Goal: Transaction & Acquisition: Purchase product/service

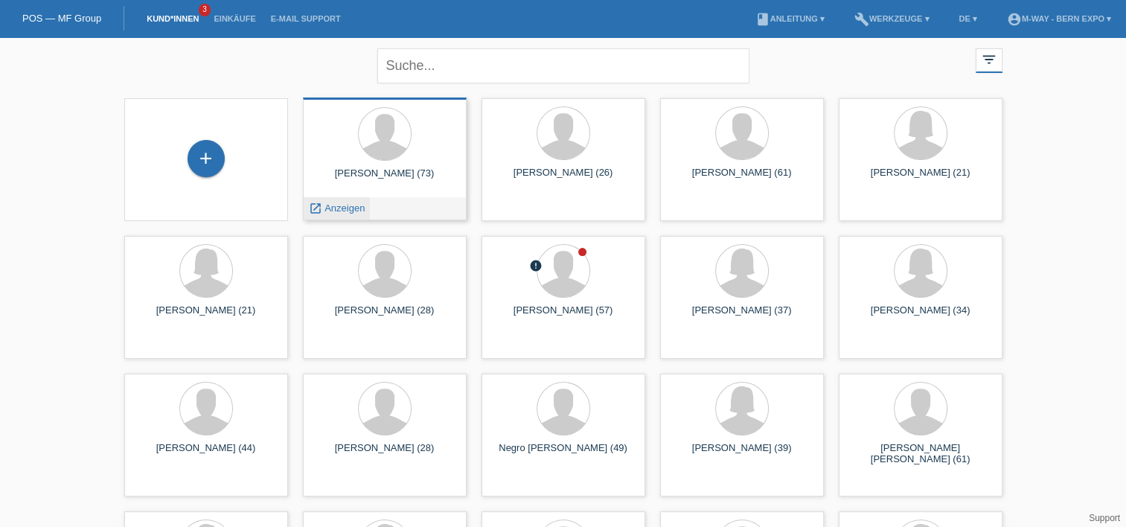
click at [348, 208] on span "Anzeigen" at bounding box center [344, 207] width 40 height 11
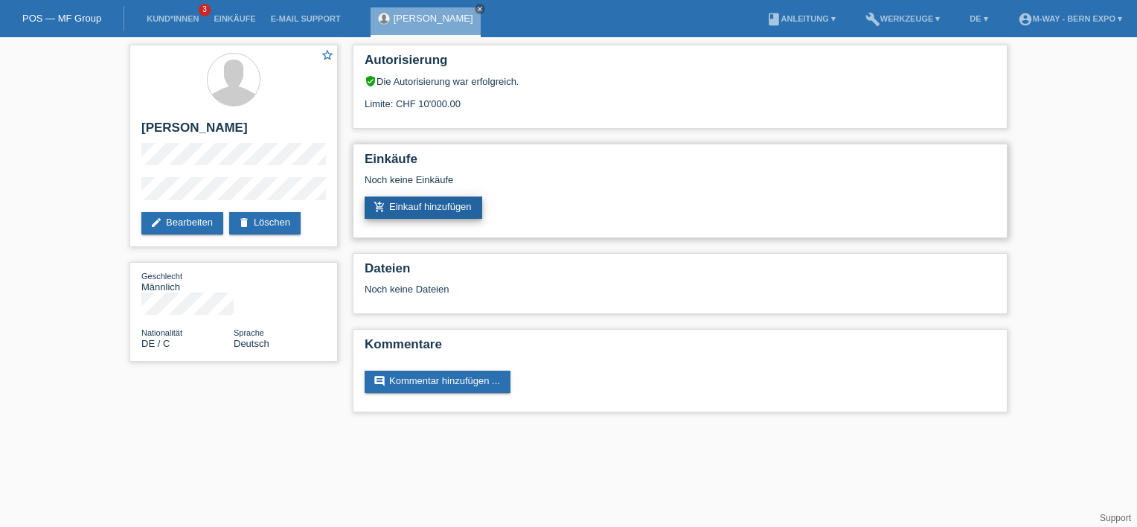
click at [419, 206] on link "add_shopping_cart Einkauf hinzufügen" at bounding box center [424, 207] width 118 height 22
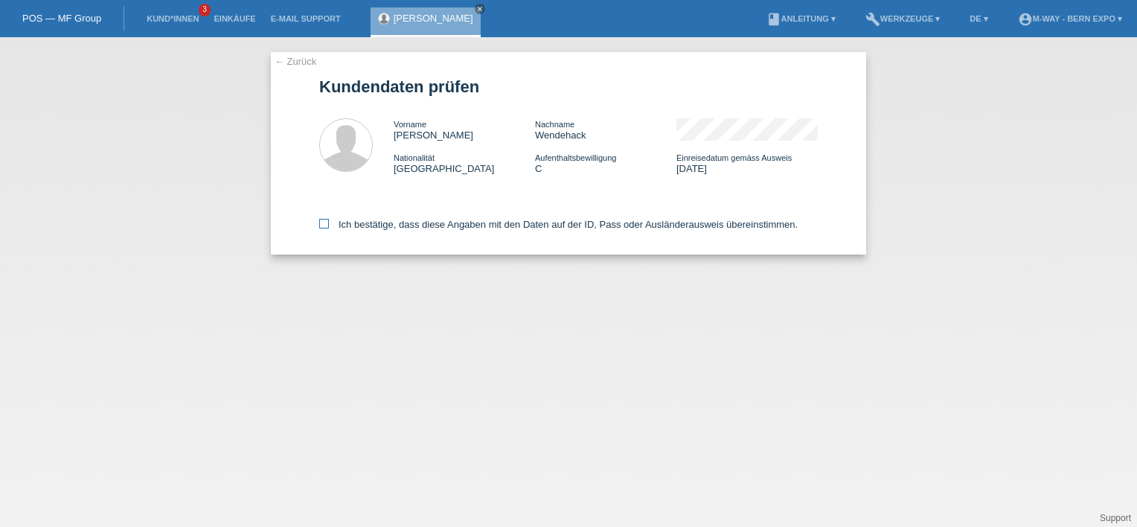
click at [327, 225] on icon at bounding box center [324, 224] width 10 height 10
click at [327, 225] on input "Ich bestätige, dass diese Angaben mit den Daten auf der ID, Pass oder Ausländer…" at bounding box center [324, 224] width 10 height 10
checkbox input "true"
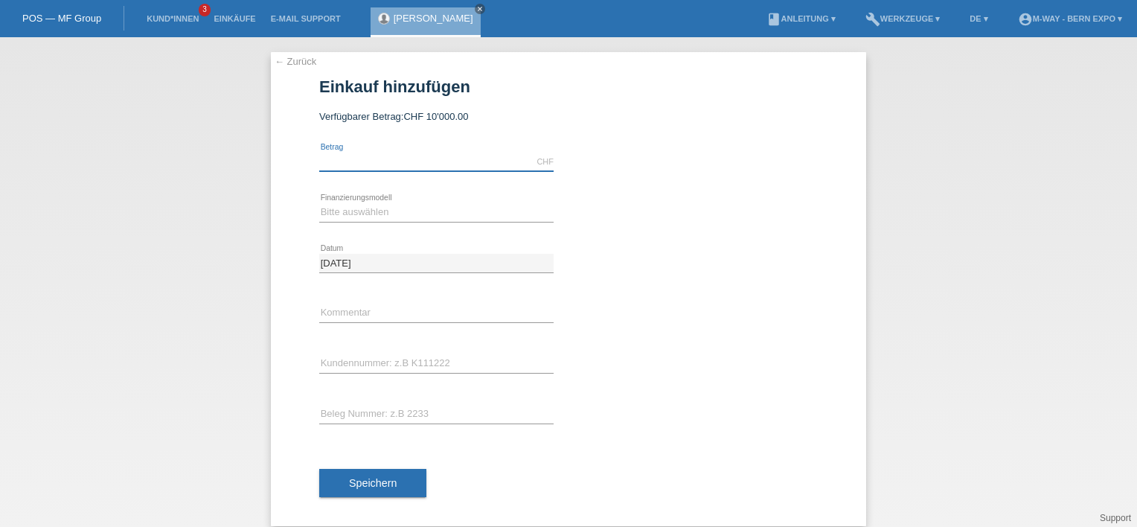
click at [412, 164] on input "text" at bounding box center [436, 162] width 234 height 19
type input "1395.00"
click at [381, 214] on select "Bitte auswählen Fixe Raten Kauf auf Rechnung mit Teilzahlungsoption" at bounding box center [436, 212] width 234 height 18
select select "77"
click at [319, 203] on select "Bitte auswählen Fixe Raten Kauf auf Rechnung mit Teilzahlungsoption" at bounding box center [436, 212] width 234 height 18
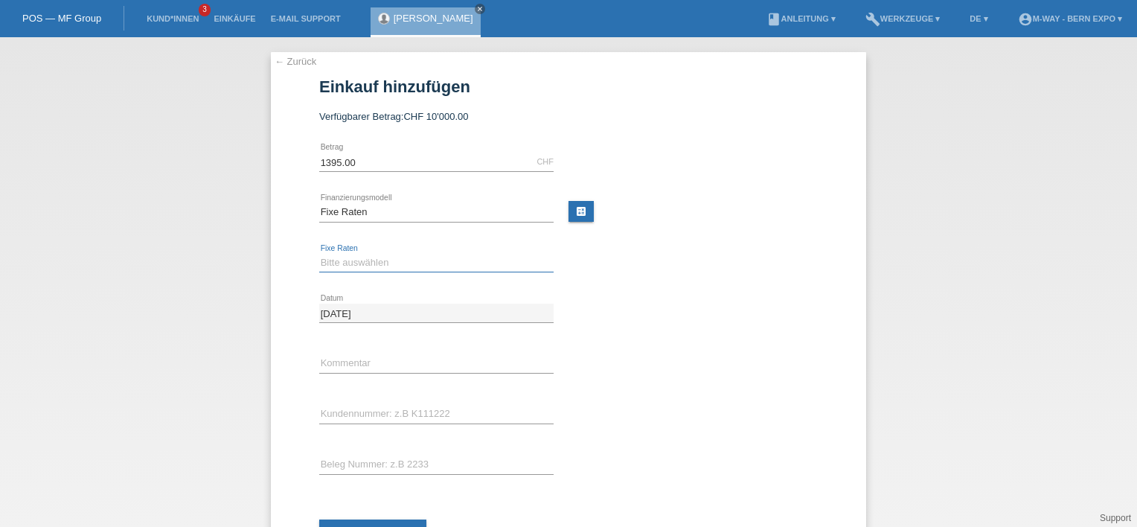
click at [391, 263] on select "Bitte auswählen 4 Raten 5 Raten 6 Raten 7 Raten 8 Raten 9 Raten 10 Raten 11 Rat…" at bounding box center [436, 263] width 234 height 18
select select "202"
click at [319, 254] on select "Bitte auswählen 4 Raten 5 Raten 6 Raten 7 Raten 8 Raten 9 Raten 10 Raten 11 Rat…" at bounding box center [436, 263] width 234 height 18
click at [789, 19] on link "book Anleitung ▾" at bounding box center [801, 18] width 84 height 9
click at [829, 97] on div "← Zurück Einkauf hinzufügen Verfügbarer Betrag: CHF 10'000.00 1395.00" at bounding box center [568, 314] width 595 height 524
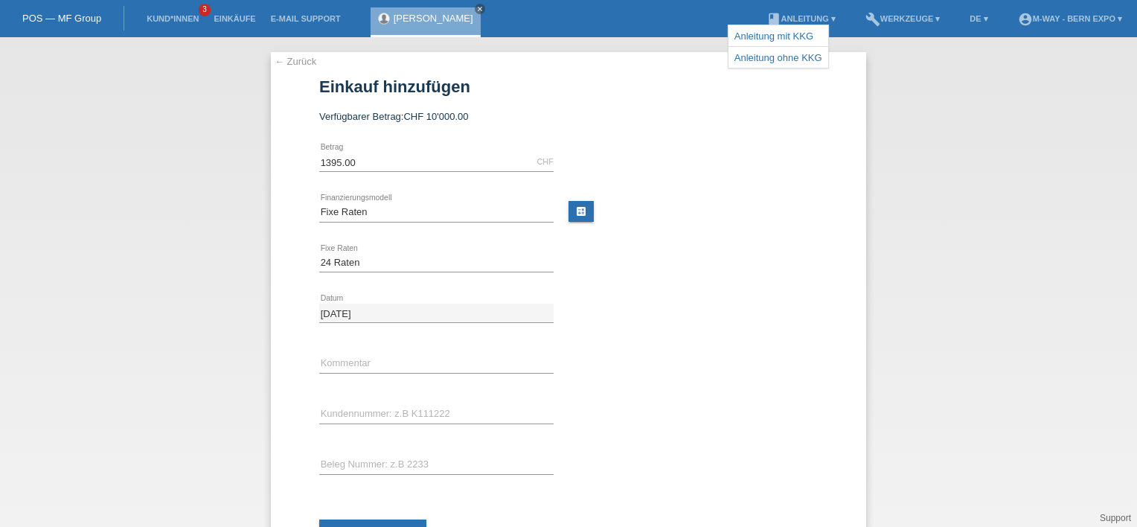
scroll to position [63, 0]
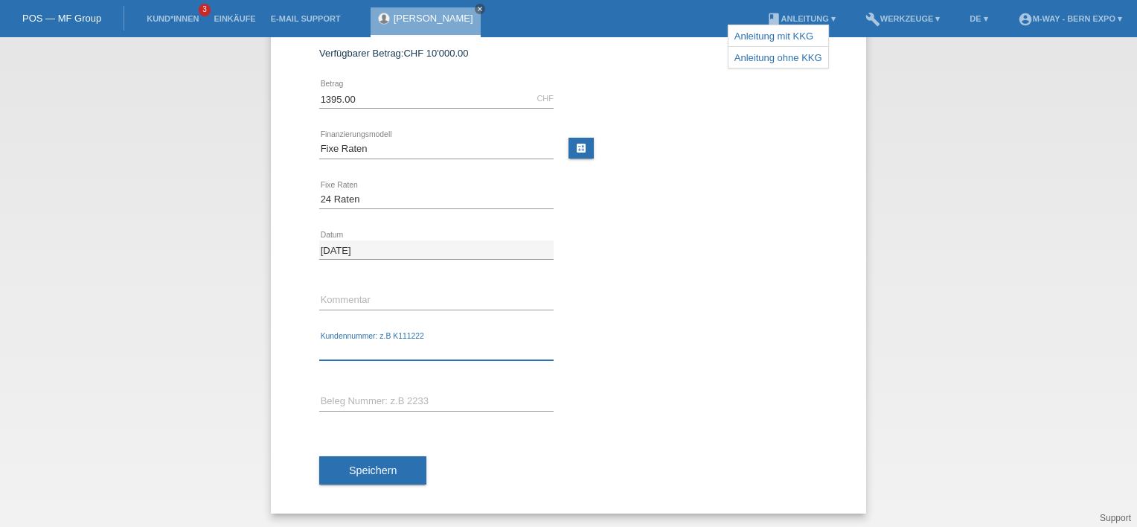
click at [454, 345] on input "text" at bounding box center [436, 350] width 234 height 19
type input "K443120"
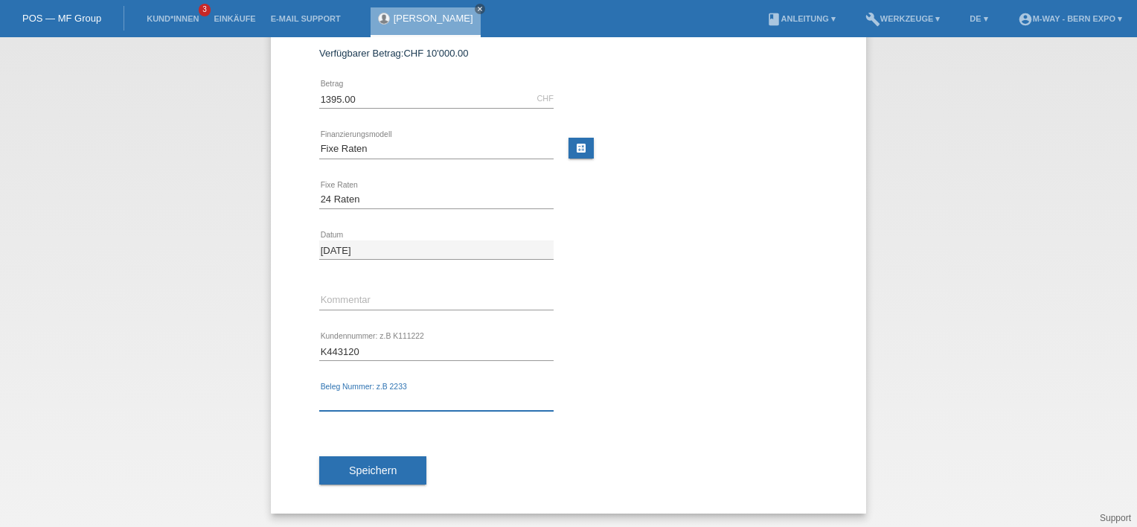
click at [409, 399] on input "text" at bounding box center [436, 401] width 234 height 19
type input "20041"
click at [359, 472] on span "Speichern" at bounding box center [373, 470] width 48 height 12
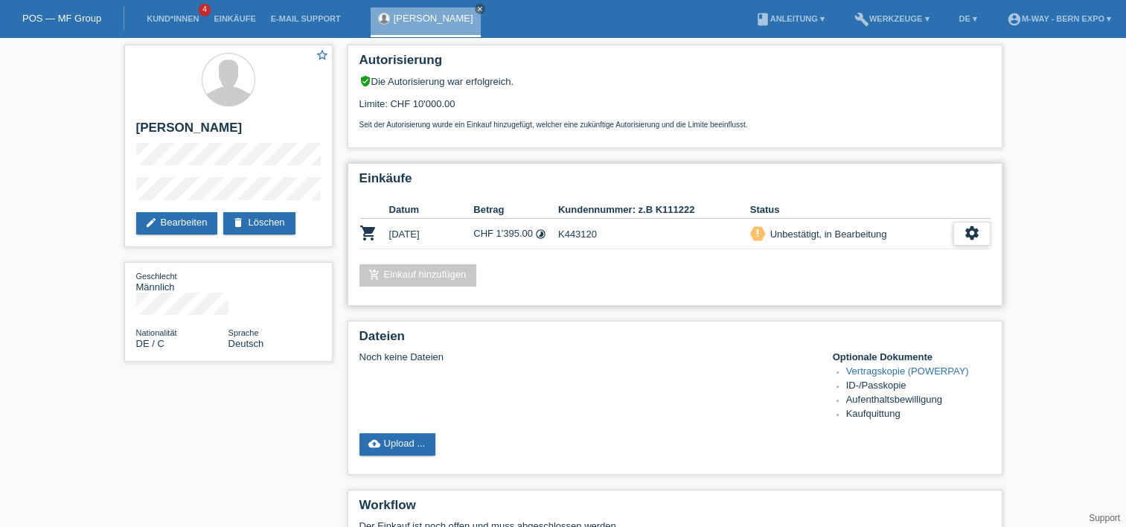
click at [954, 225] on div "settings" at bounding box center [971, 234] width 37 height 24
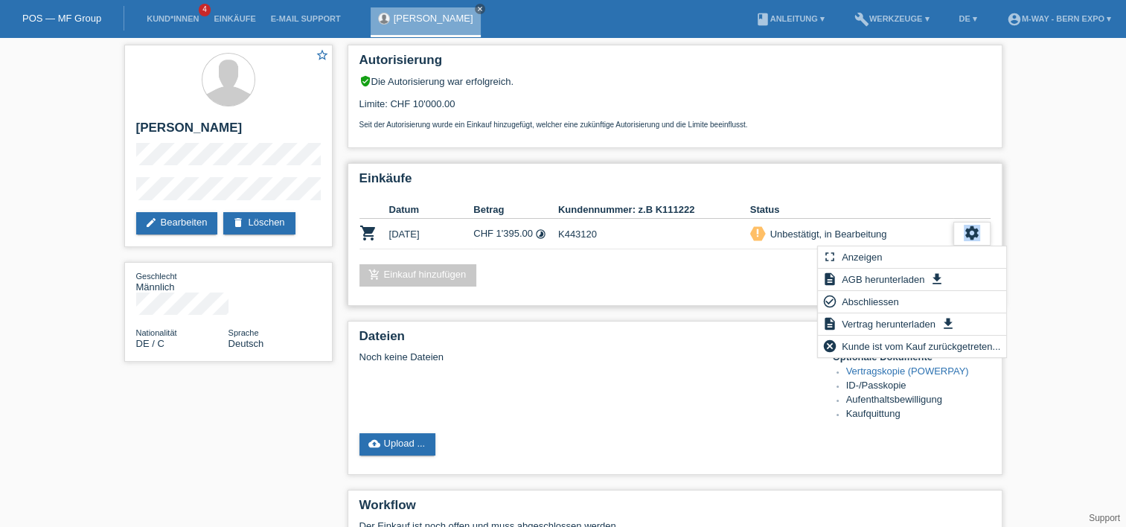
click at [954, 225] on div "settings" at bounding box center [971, 234] width 37 height 24
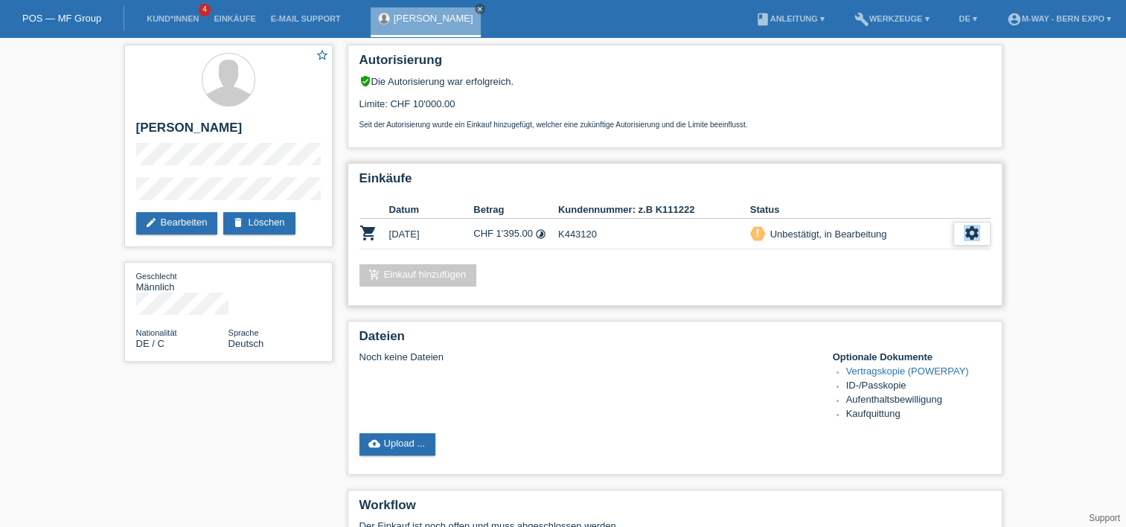
drag, startPoint x: 954, startPoint y: 225, endPoint x: 965, endPoint y: 228, distance: 11.1
click at [965, 228] on icon "settings" at bounding box center [971, 233] width 16 height 16
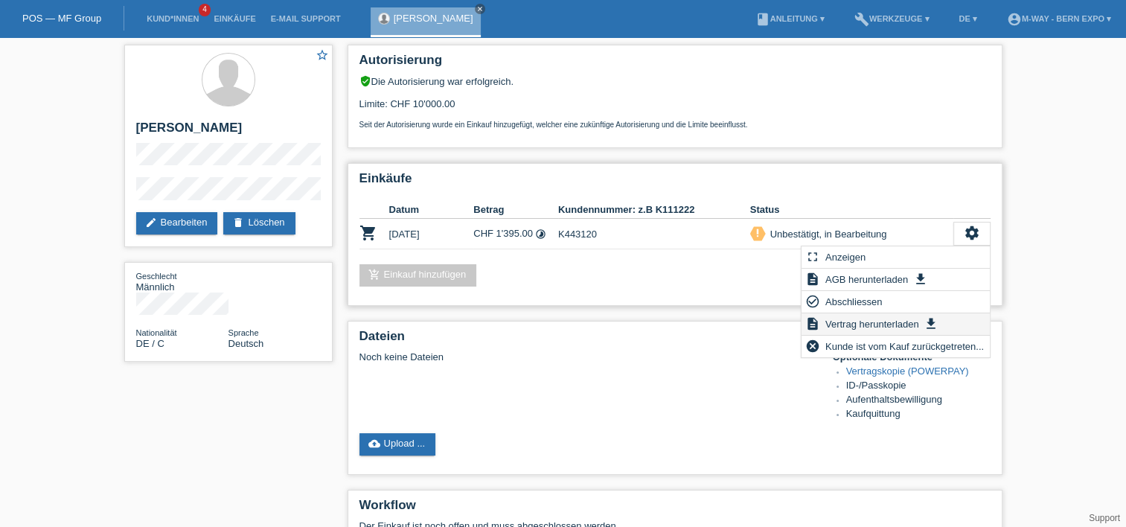
click at [877, 326] on span "Vertrag herunterladen" at bounding box center [872, 324] width 98 height 18
